Goal: Task Accomplishment & Management: Use online tool/utility

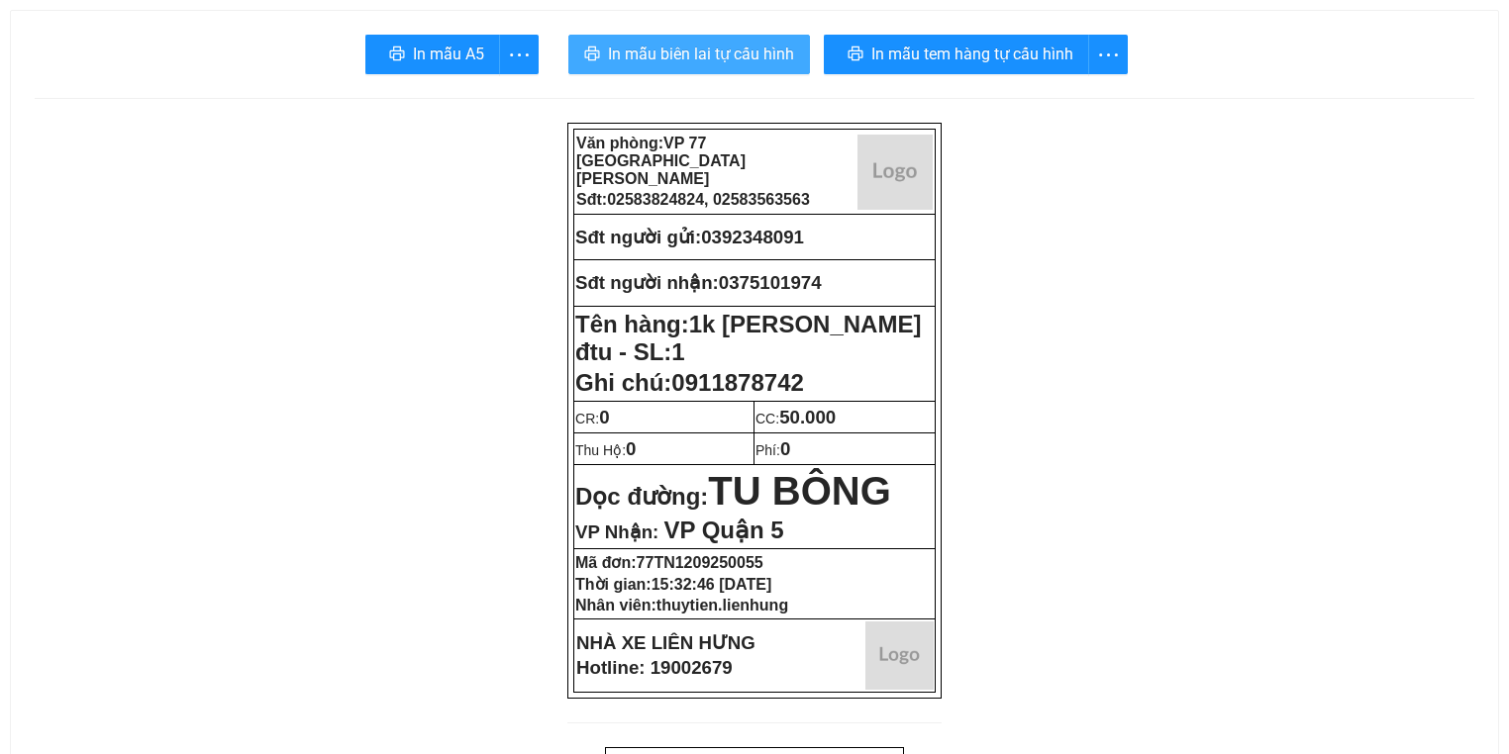
click at [705, 57] on span "In mẫu biên lai tự cấu hình" at bounding box center [701, 54] width 186 height 25
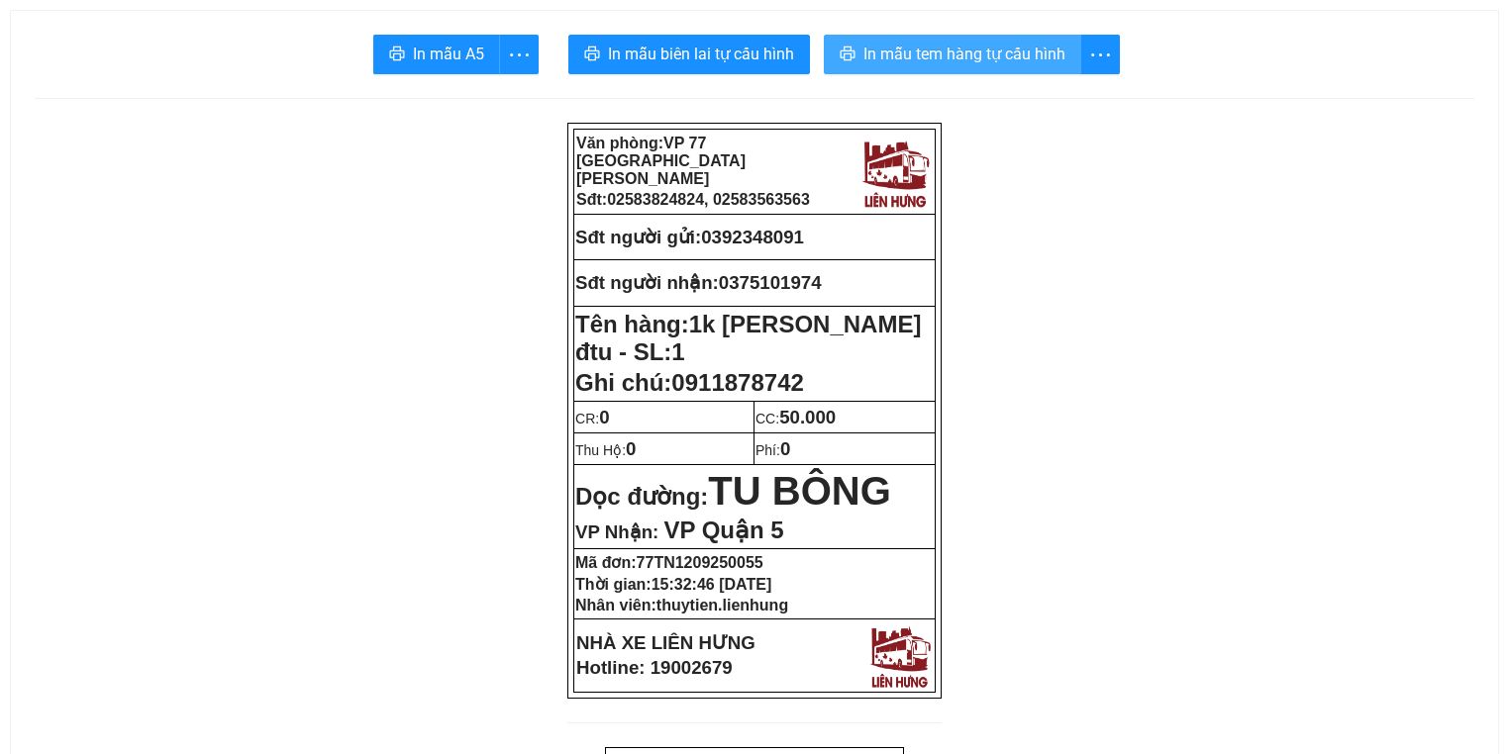
click at [904, 68] on button "In mẫu tem hàng tự cấu hình" at bounding box center [952, 55] width 257 height 40
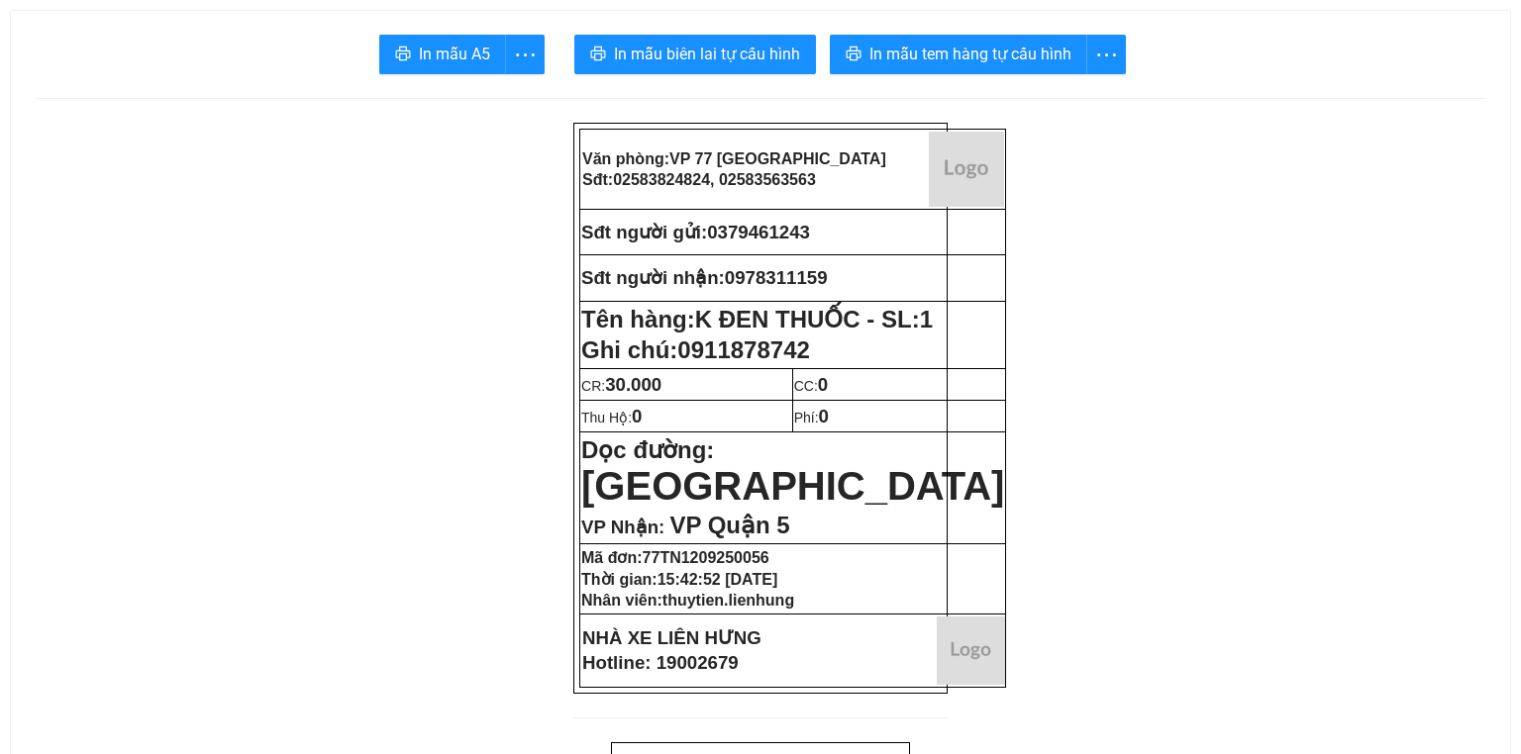
click at [650, 48] on span "In mẫu biên lai tự cấu hình" at bounding box center [707, 54] width 186 height 25
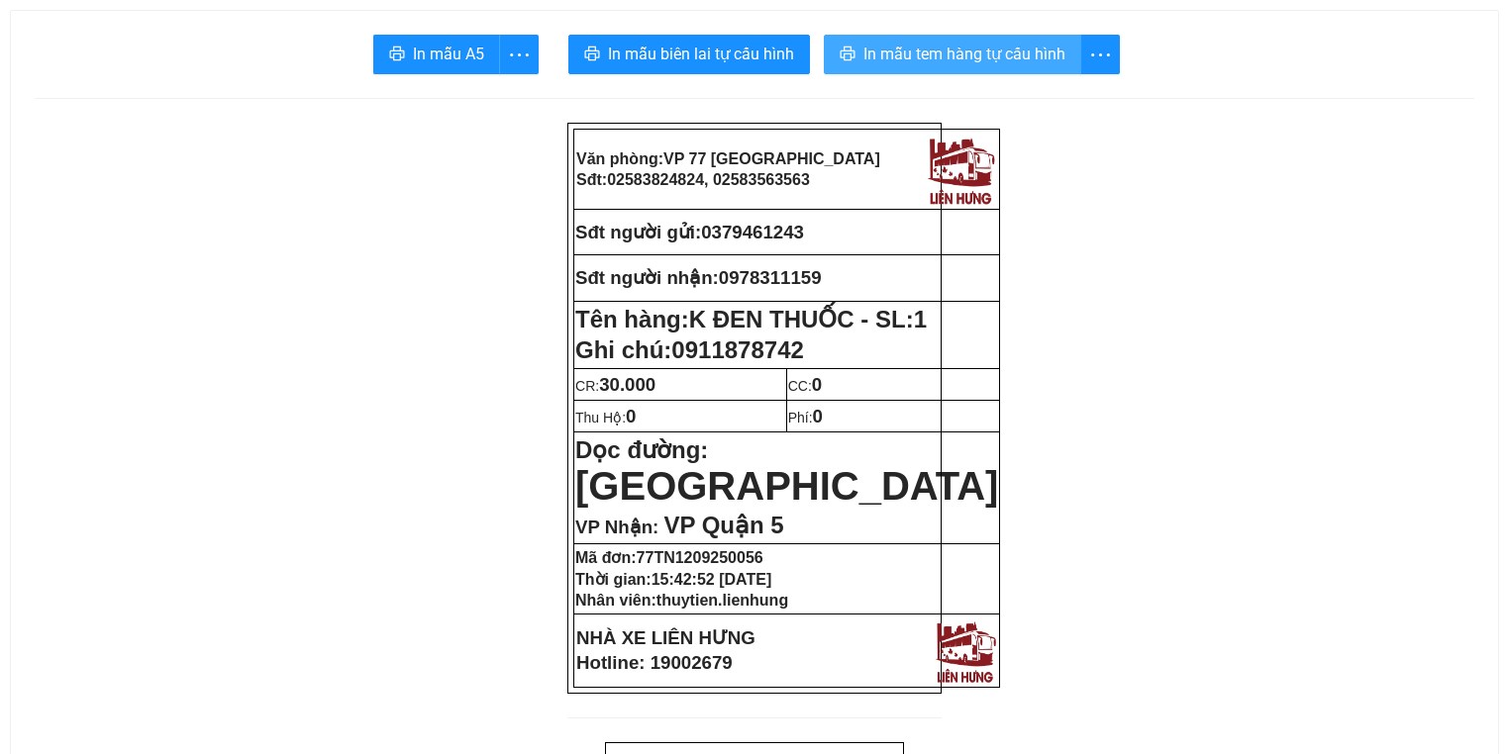
click at [1005, 67] on button "In mẫu tem hàng tự cấu hình" at bounding box center [952, 55] width 257 height 40
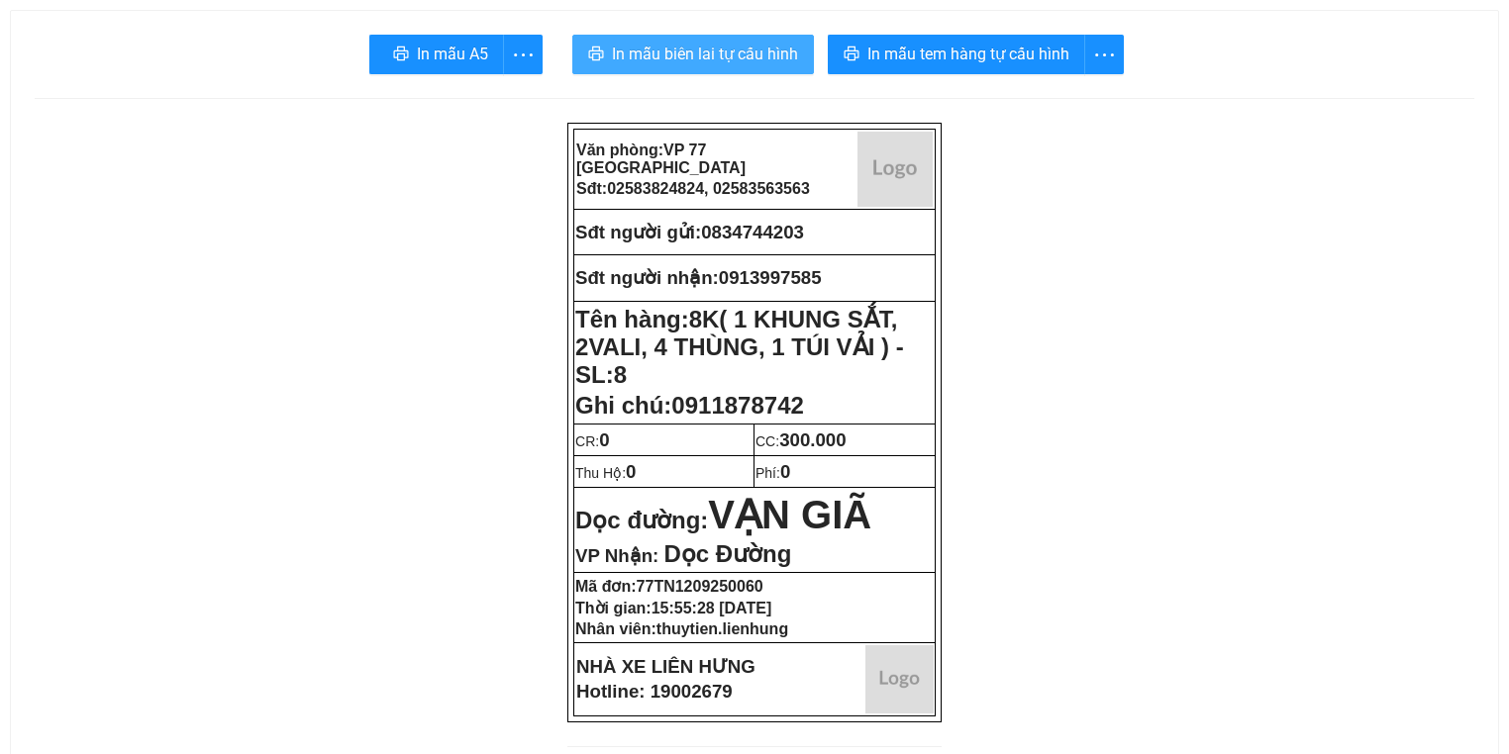
click at [671, 59] on span "In mẫu biên lai tự cấu hình" at bounding box center [705, 54] width 186 height 25
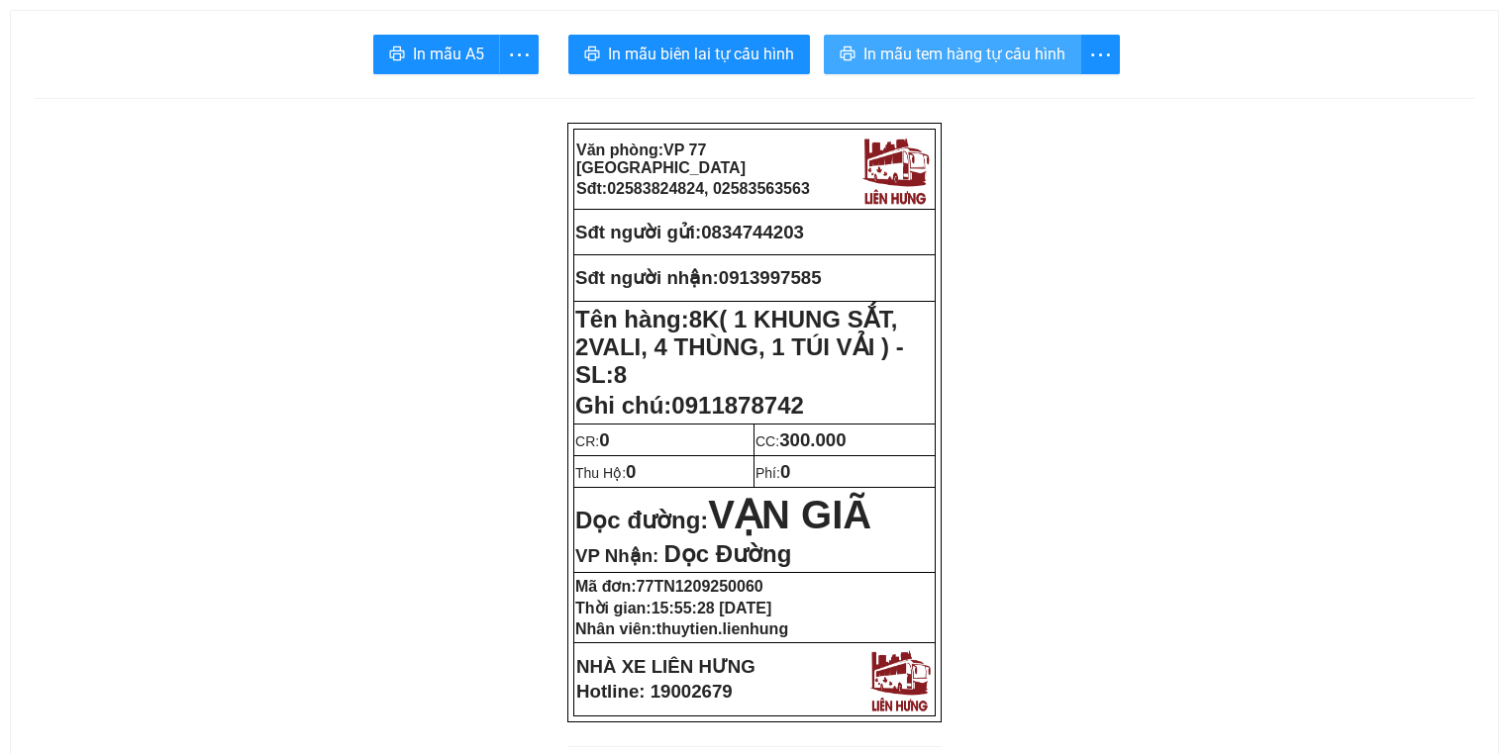
click at [1010, 68] on button "In mẫu tem hàng tự cấu hình" at bounding box center [952, 55] width 257 height 40
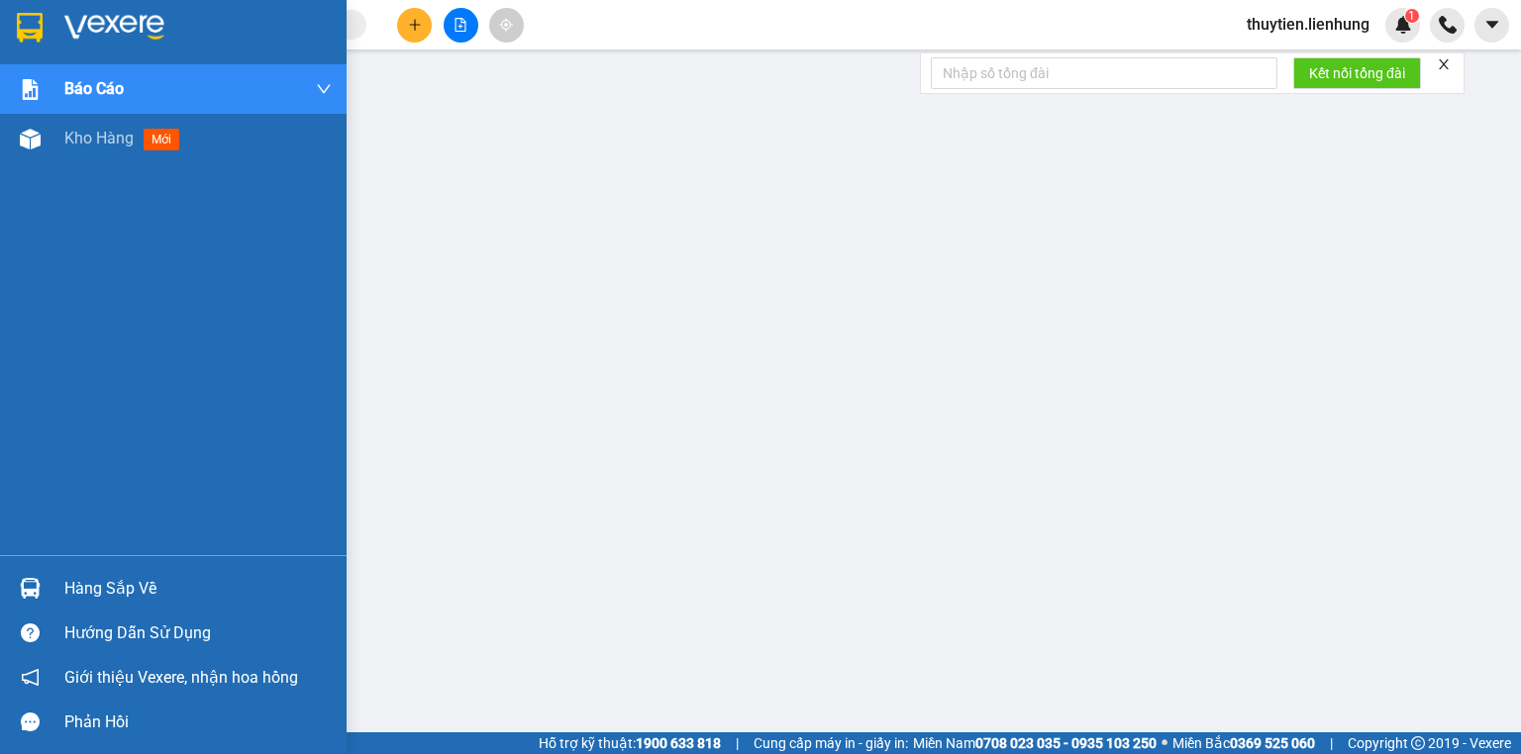
click at [17, 38] on img at bounding box center [30, 28] width 26 height 30
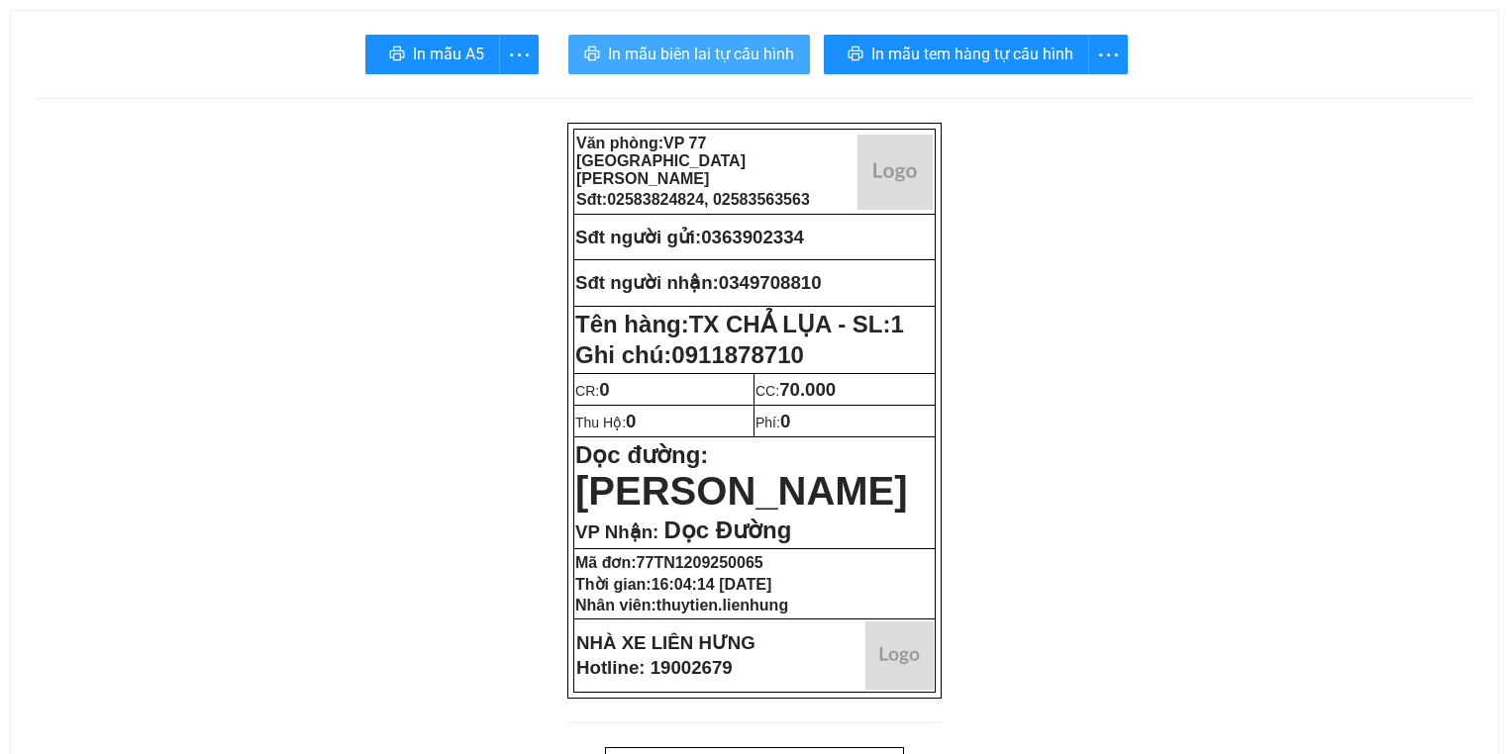
click at [675, 51] on span "In mẫu biên lai tự cấu hình" at bounding box center [701, 54] width 186 height 25
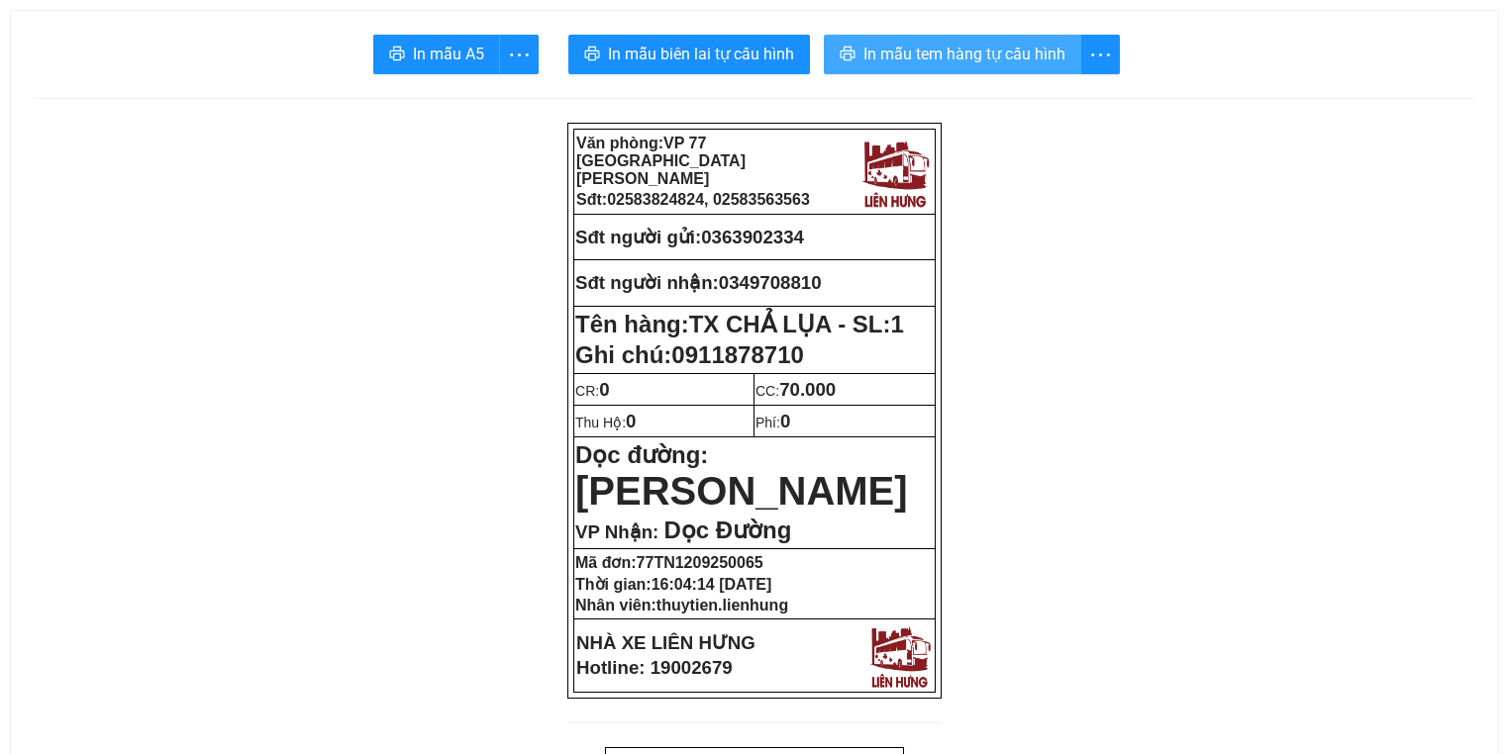
click at [1021, 67] on button "In mẫu tem hàng tự cấu hình" at bounding box center [952, 55] width 257 height 40
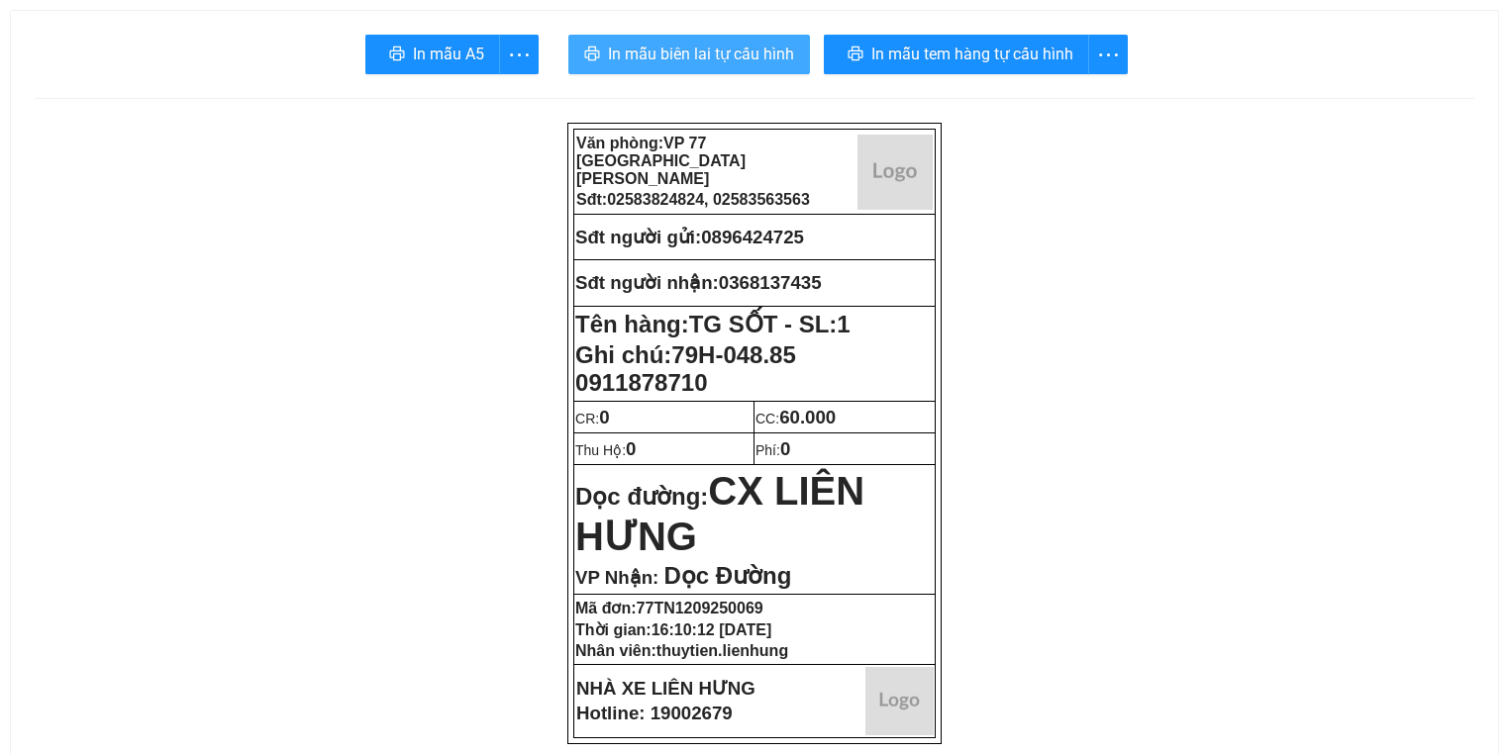
click at [645, 46] on span "In mẫu biên lai tự cấu hình" at bounding box center [701, 54] width 186 height 25
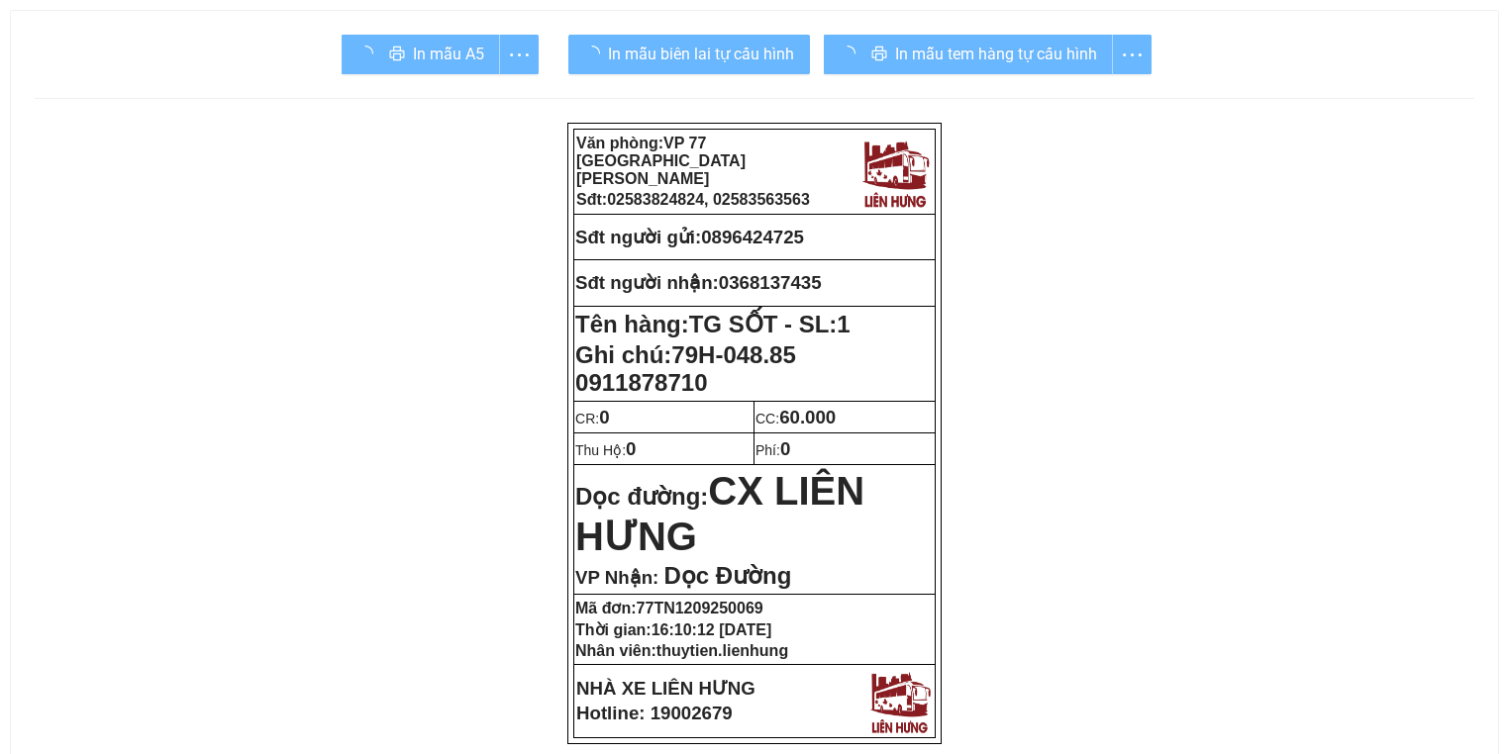
click at [899, 44] on div "In mẫu tem hàng tự cấu hình" at bounding box center [988, 55] width 328 height 40
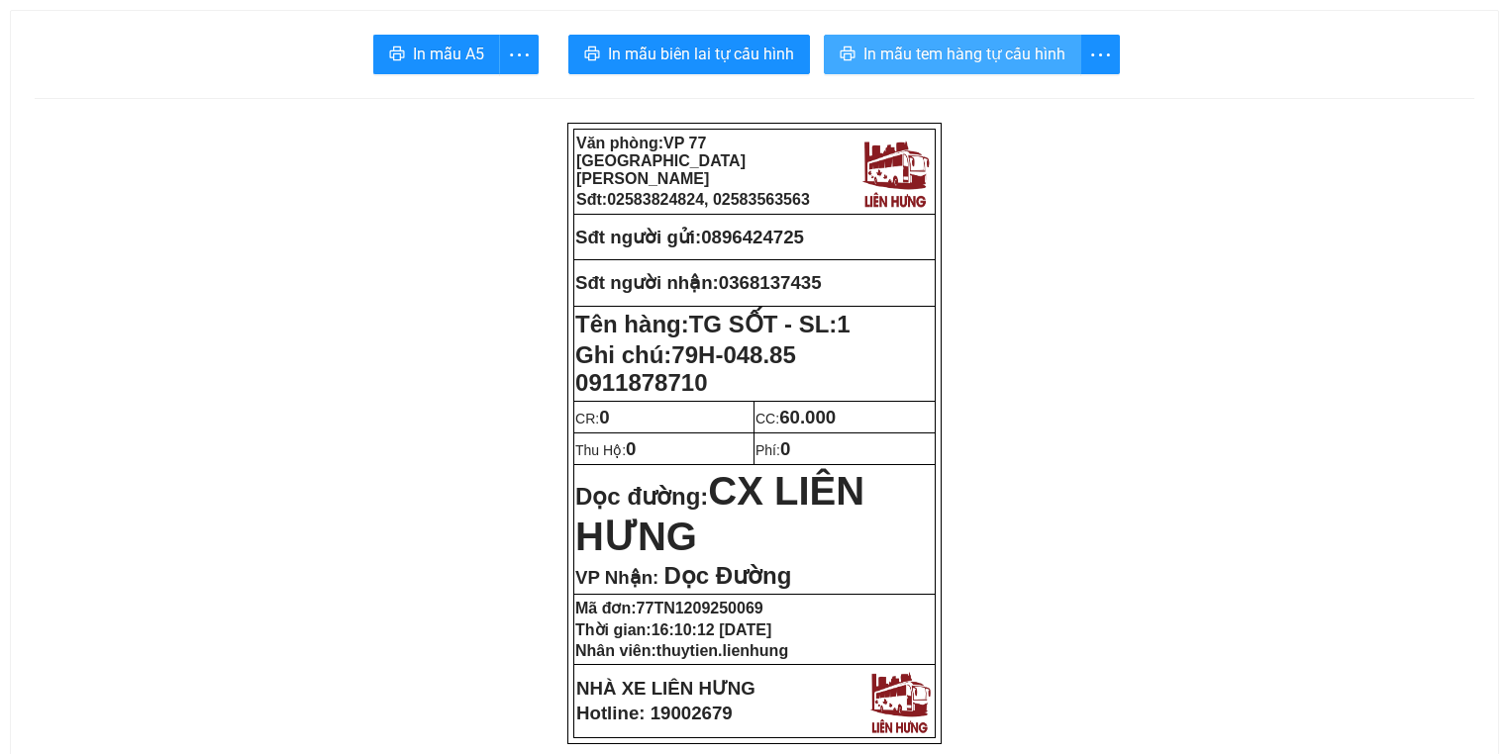
click at [1004, 54] on span "In mẫu tem hàng tự cấu hình" at bounding box center [964, 54] width 202 height 25
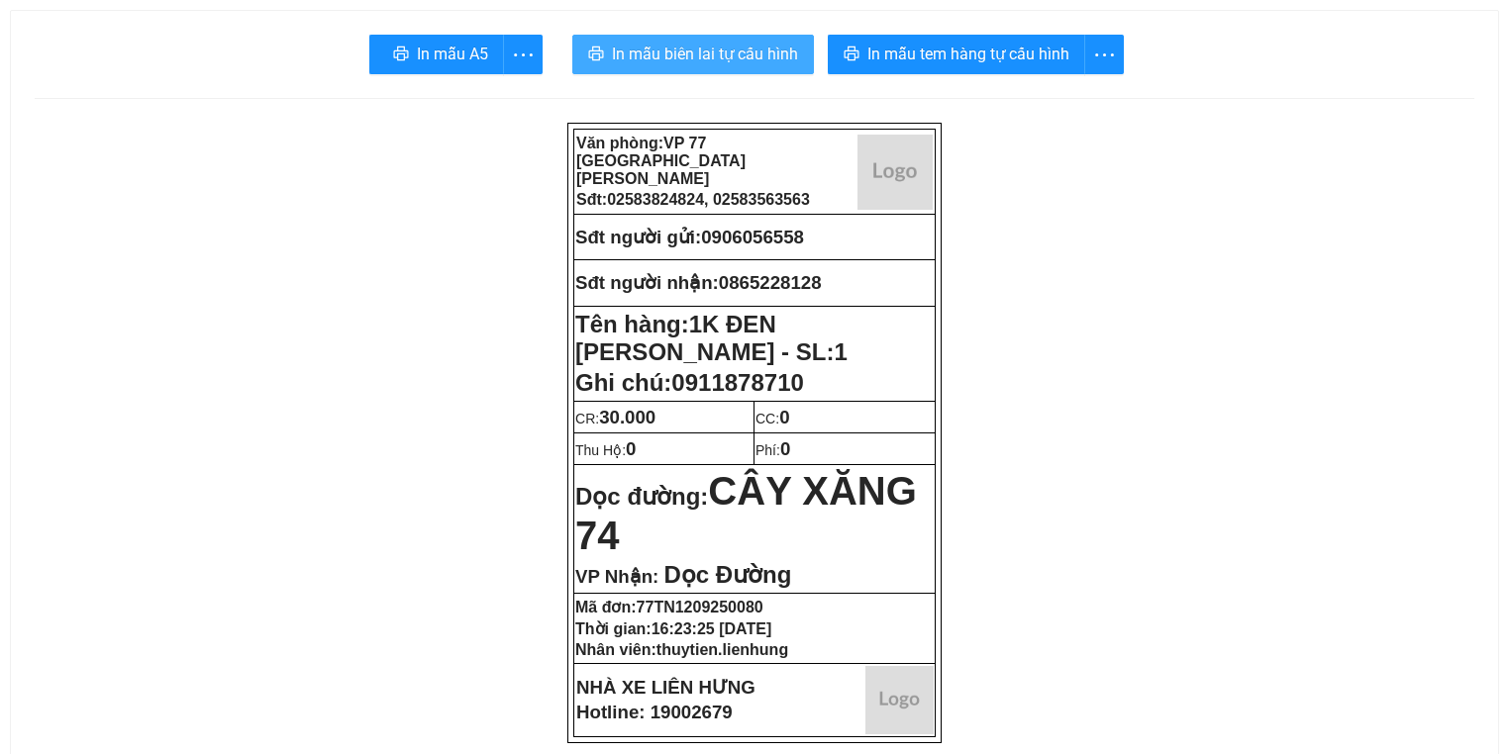
click at [738, 52] on span "In mẫu biên lai tự cấu hình" at bounding box center [705, 54] width 186 height 25
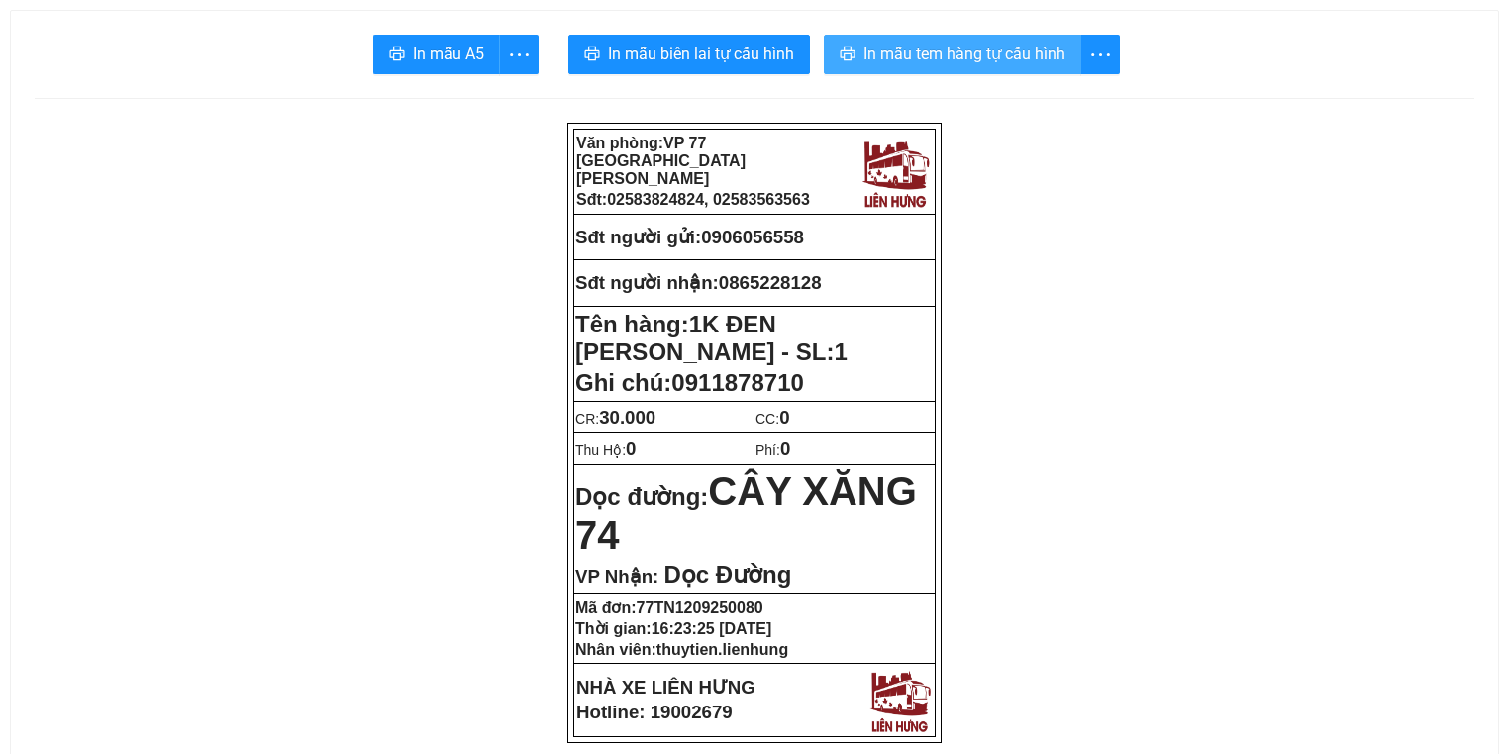
click at [982, 50] on span "In mẫu tem hàng tự cấu hình" at bounding box center [964, 54] width 202 height 25
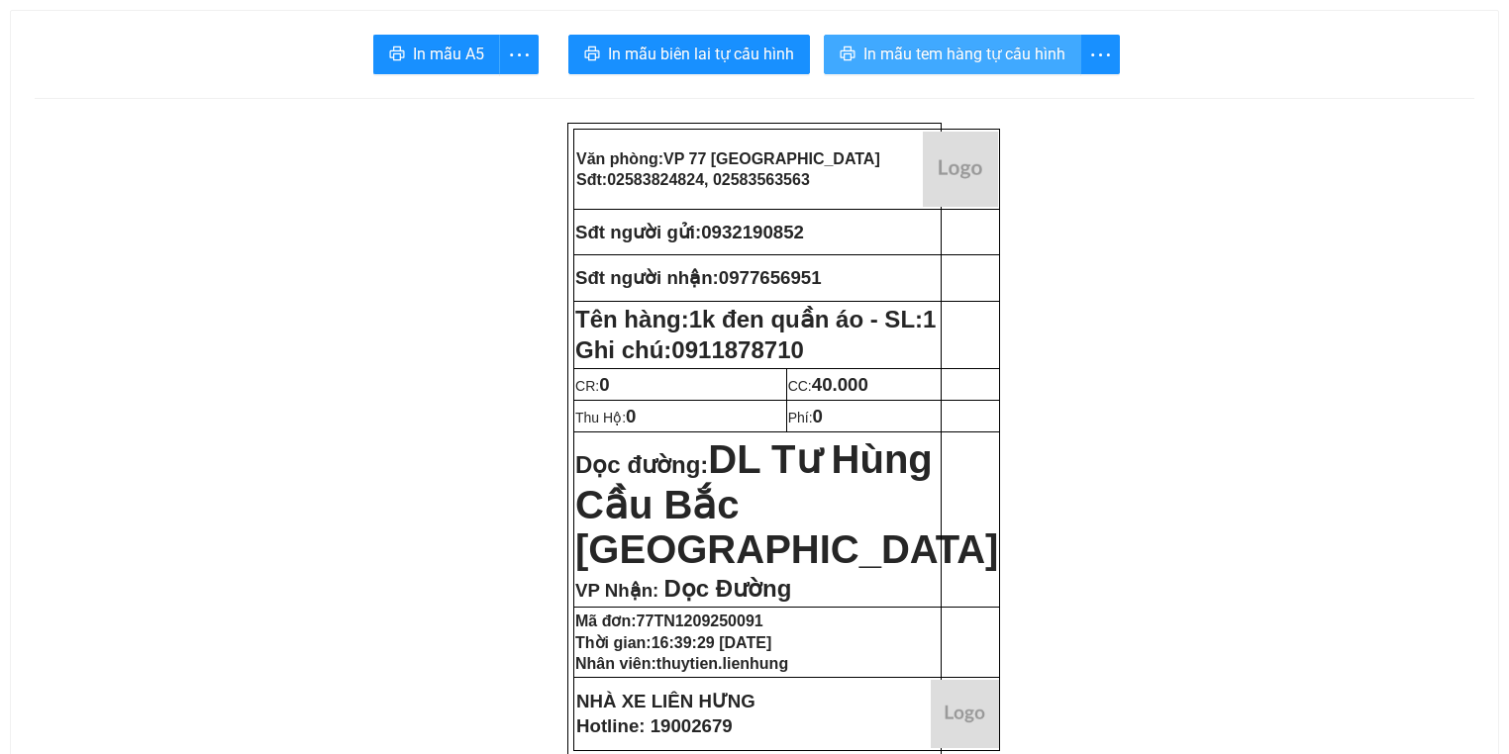
click at [949, 57] on span "In mẫu tem hàng tự cấu hình" at bounding box center [964, 54] width 202 height 25
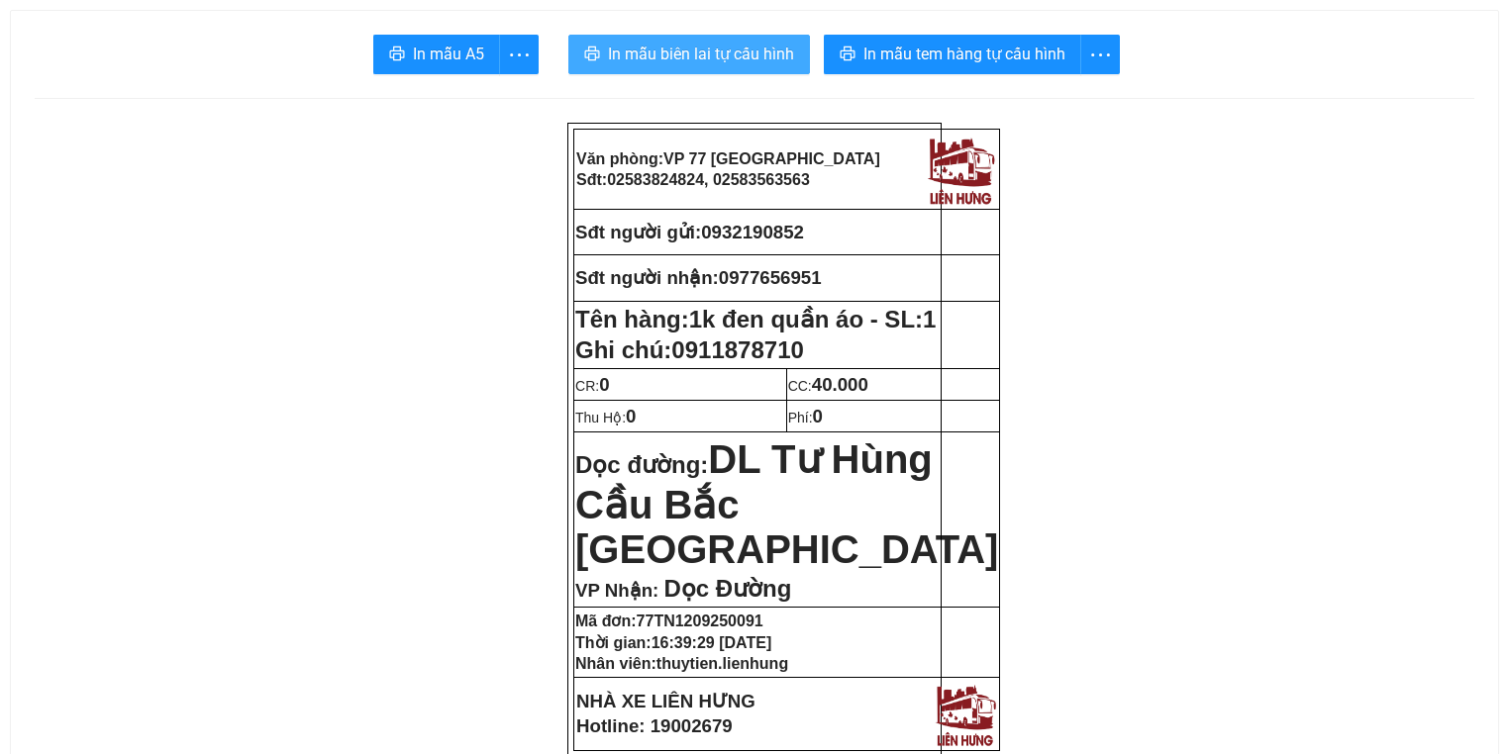
click at [733, 56] on span "In mẫu biên lai tự cấu hình" at bounding box center [701, 54] width 186 height 25
